Goal: Information Seeking & Learning: Find specific fact

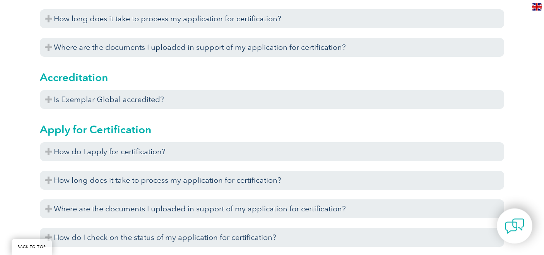
scroll to position [334, 0]
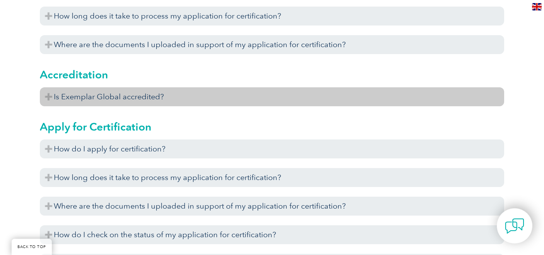
click at [150, 98] on h3 "Is Exemplar Global accredited?" at bounding box center [272, 96] width 464 height 19
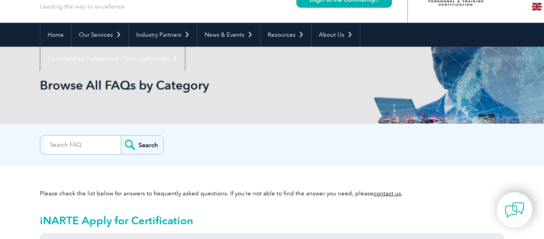
scroll to position [111, 0]
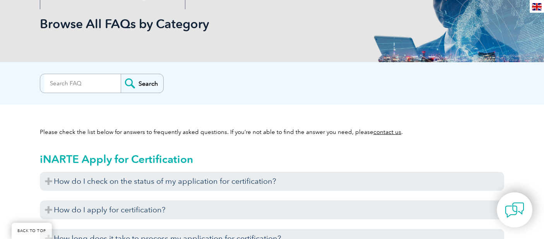
click at [92, 85] on input "search" at bounding box center [82, 83] width 77 height 19
type input "27001"
click at [121, 74] on input "Search" at bounding box center [142, 83] width 43 height 19
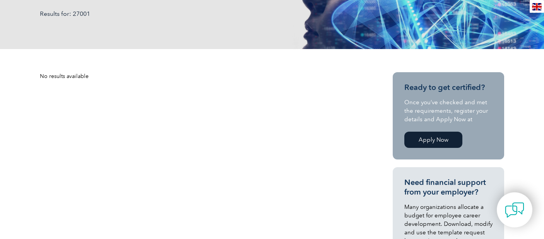
scroll to position [167, 0]
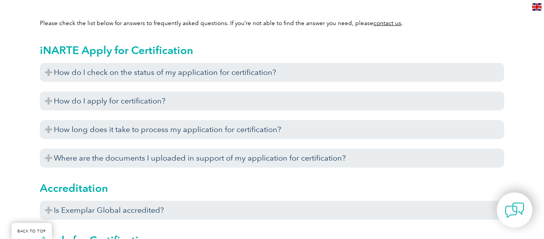
scroll to position [220, 0]
